Goal: Information Seeking & Learning: Check status

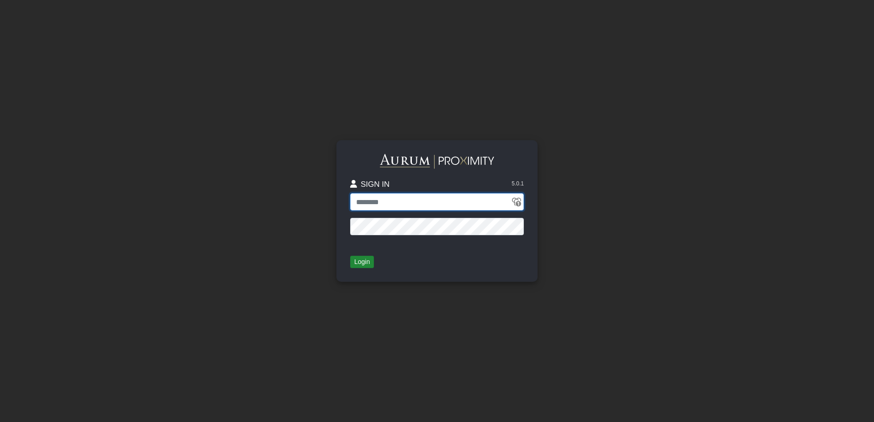
type input "**********"
click at [360, 266] on button "Login" at bounding box center [362, 262] width 24 height 13
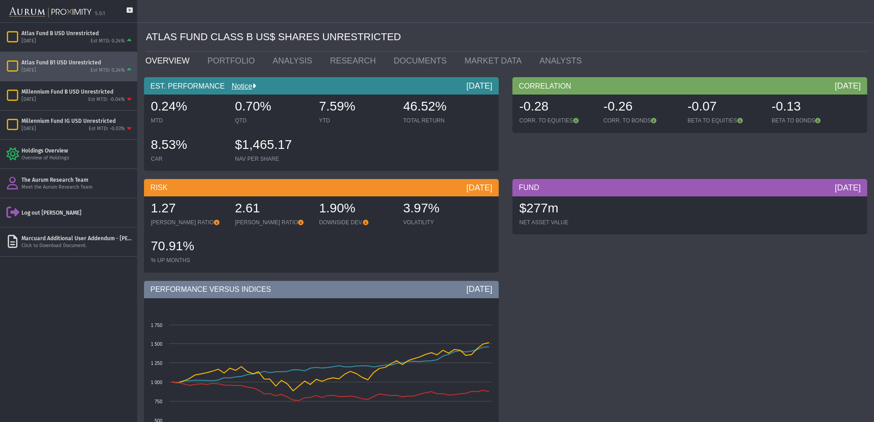
click at [70, 68] on div "[DATE] Est MTD: 0.24%" at bounding box center [77, 70] width 112 height 8
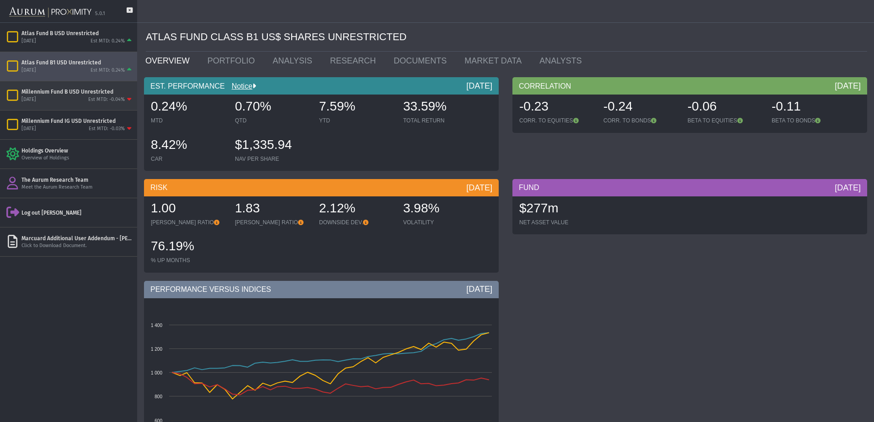
click at [79, 94] on div "Millennium Fund B USD Unrestricted" at bounding box center [77, 91] width 112 height 7
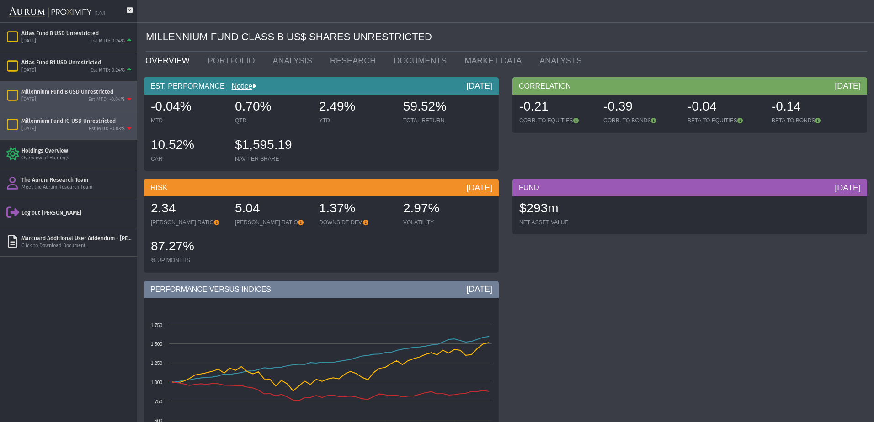
click at [64, 130] on div "[DATE] Est MTD: -0.03%" at bounding box center [77, 129] width 112 height 8
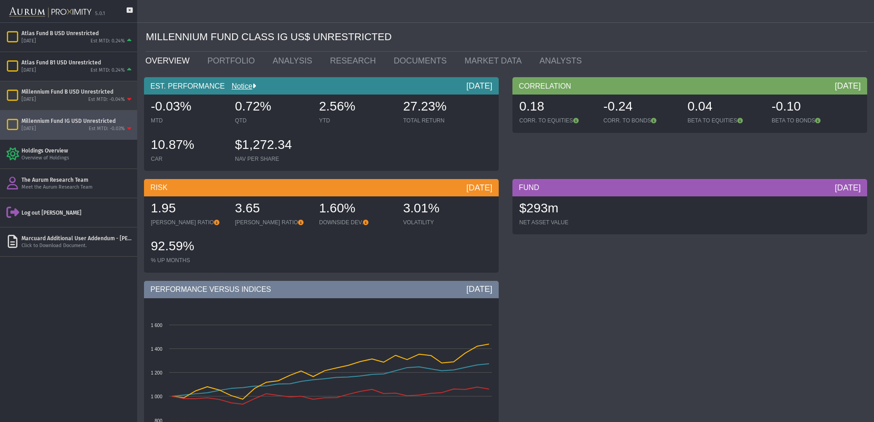
click at [58, 93] on div "Millennium Fund B USD Unrestricted" at bounding box center [77, 91] width 112 height 7
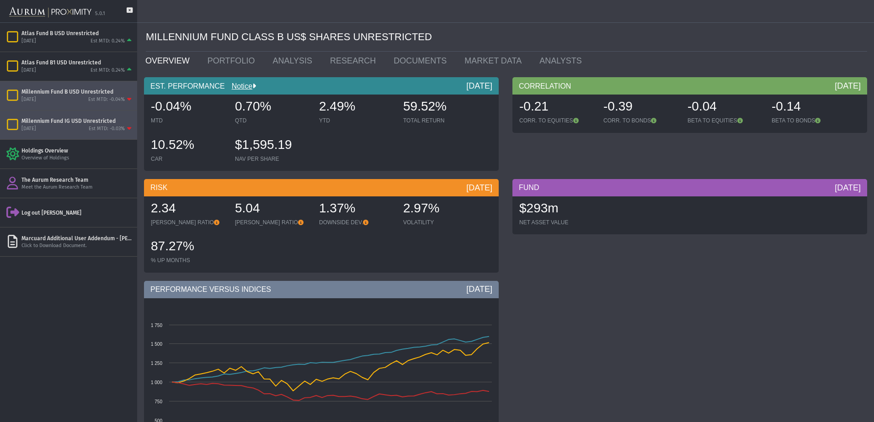
click at [64, 129] on div "[DATE] Est MTD: -0.03%" at bounding box center [77, 129] width 112 height 8
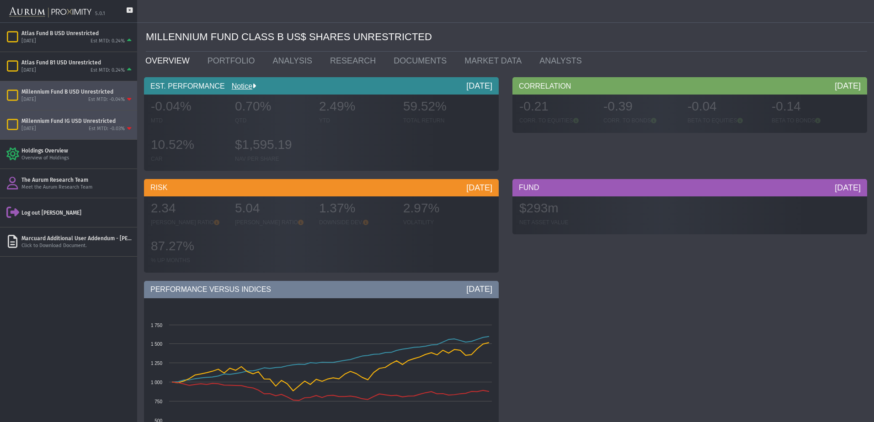
click at [64, 93] on div "Millennium Fund B USD Unrestricted" at bounding box center [77, 91] width 112 height 7
